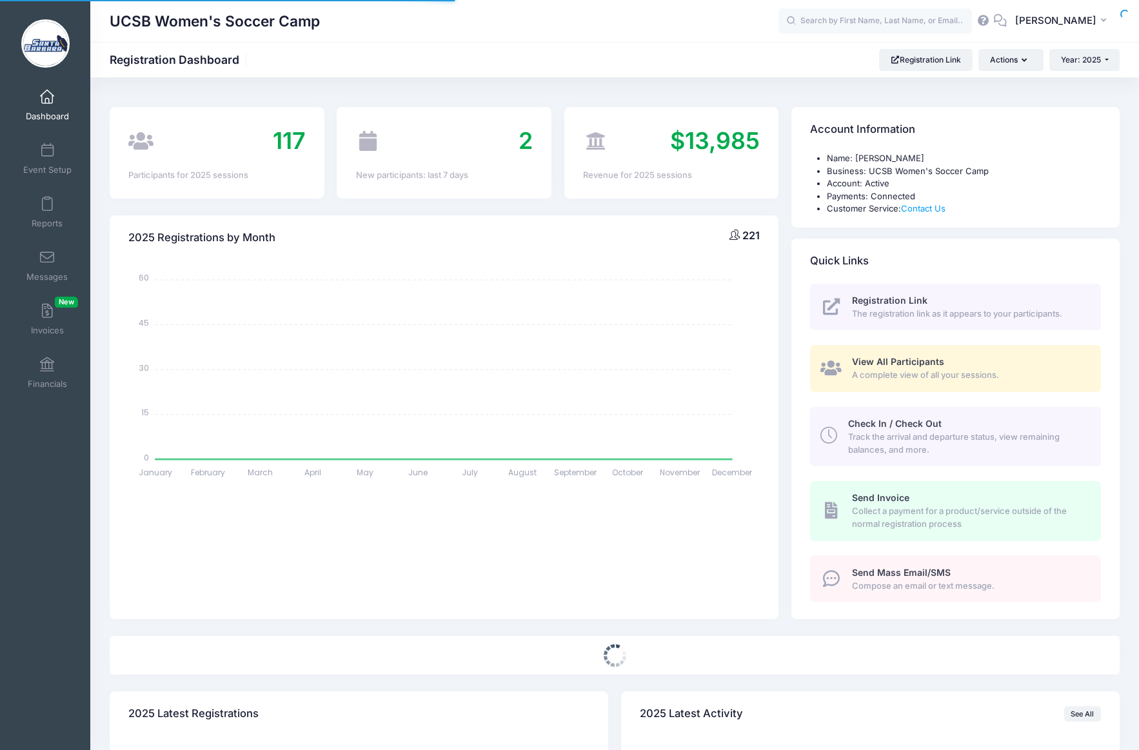
select select
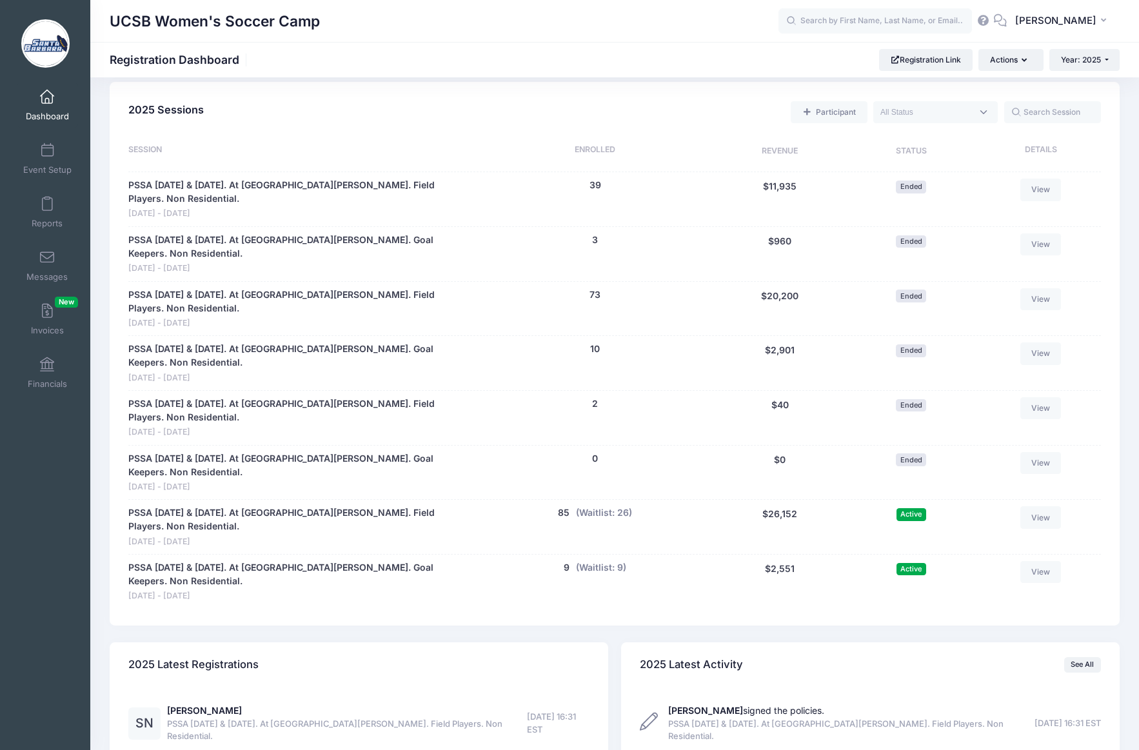
scroll to position [557, 0]
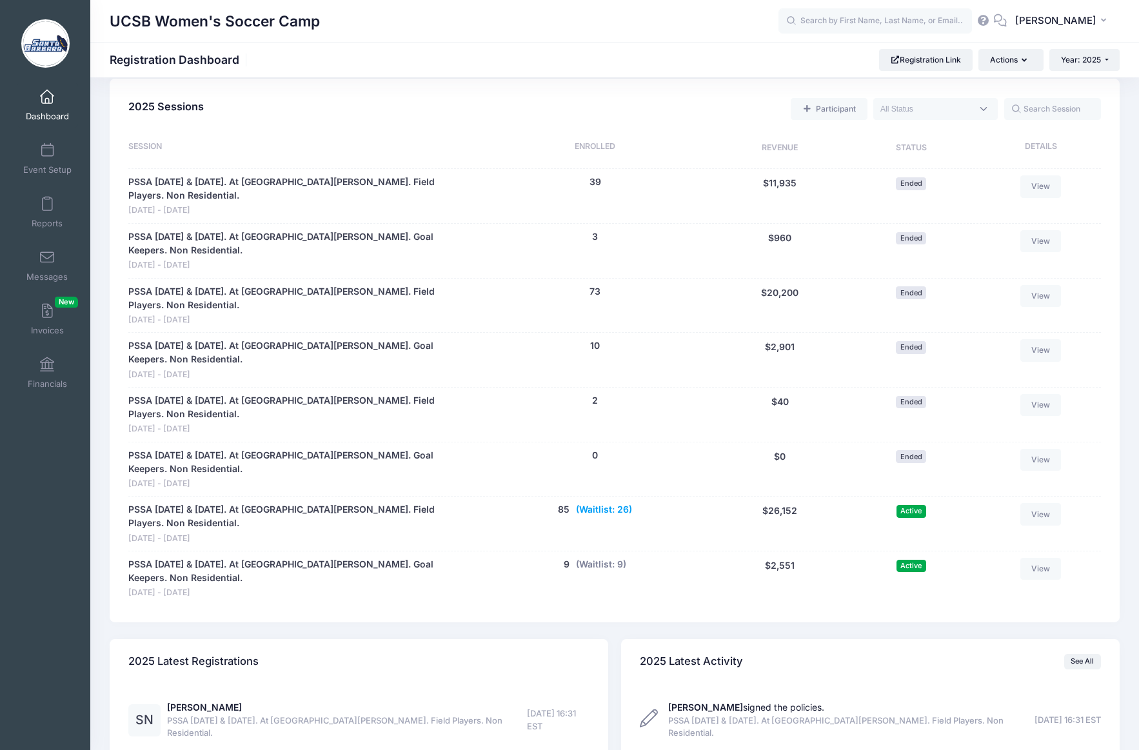
click at [603, 503] on button "(Waitlist: 26)" at bounding box center [604, 510] width 56 height 14
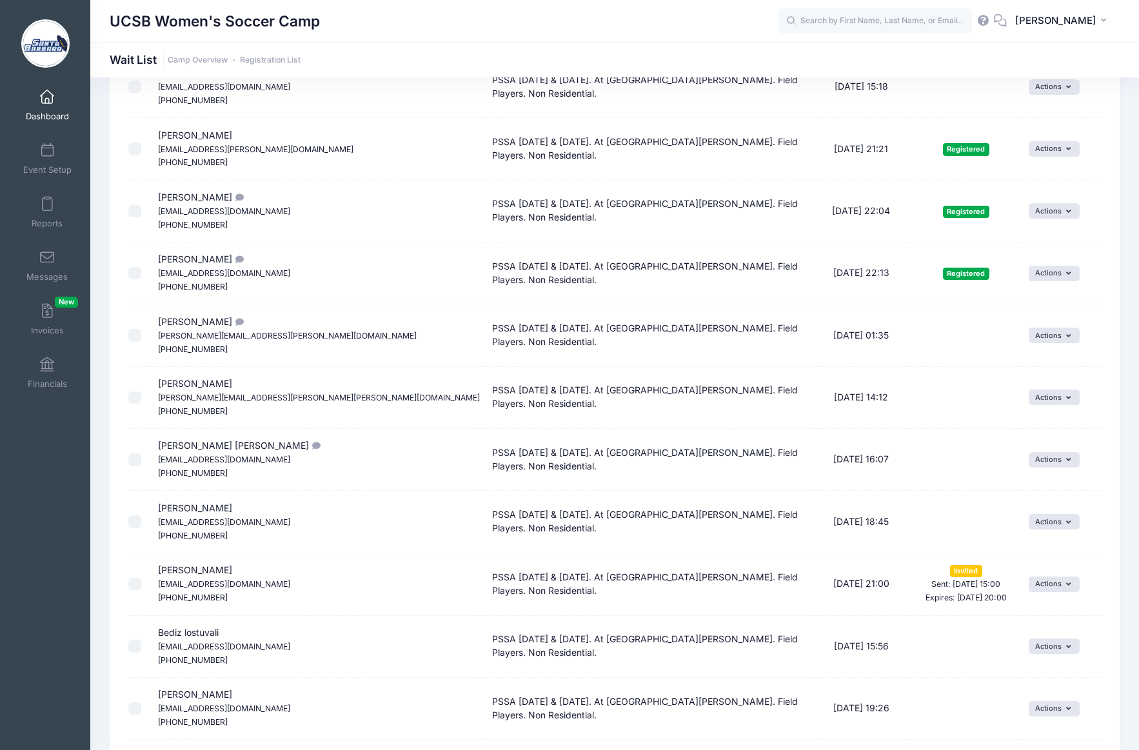
scroll to position [1483, 0]
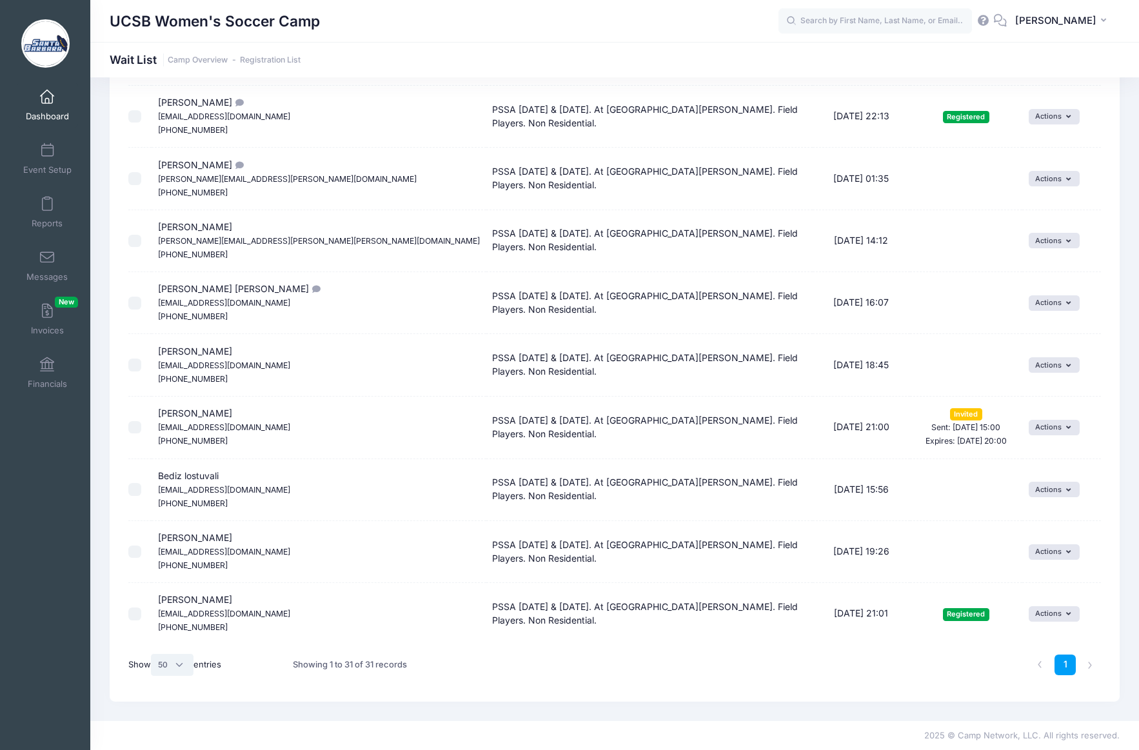
click at [179, 664] on select "All 10 25 50" at bounding box center [172, 665] width 43 height 22
select select "-1"
click at [153, 654] on select "All 10 25 50" at bounding box center [172, 665] width 43 height 22
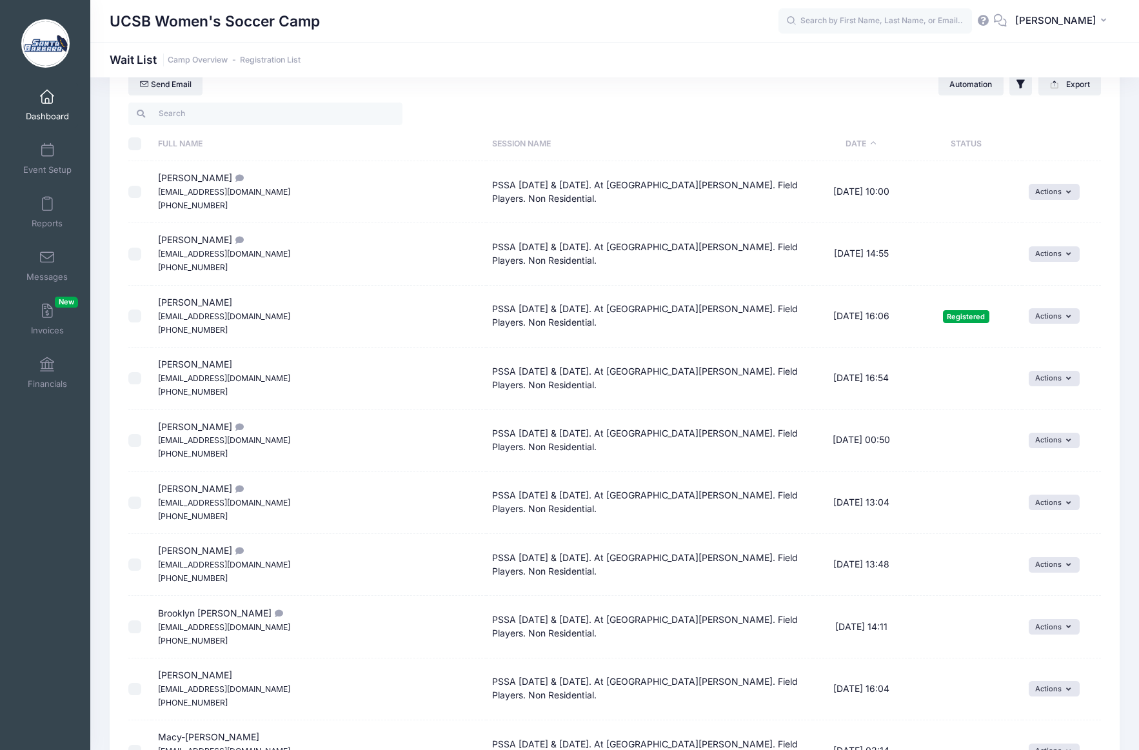
scroll to position [0, 0]
